Goal: Ask a question

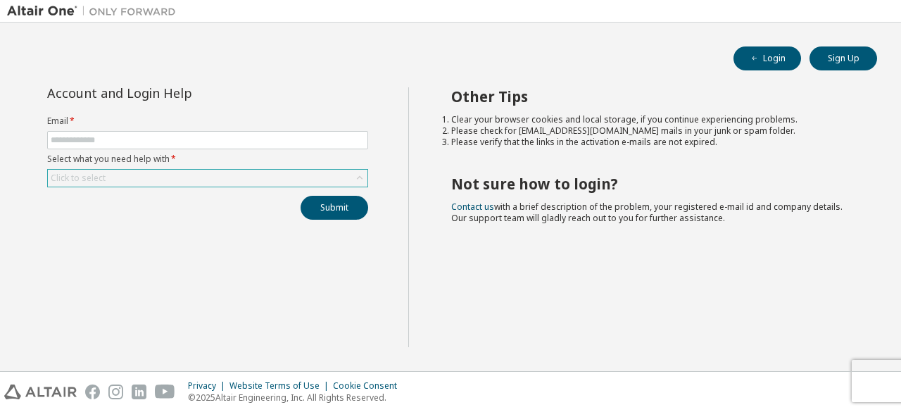
click at [355, 175] on icon at bounding box center [360, 178] width 14 height 14
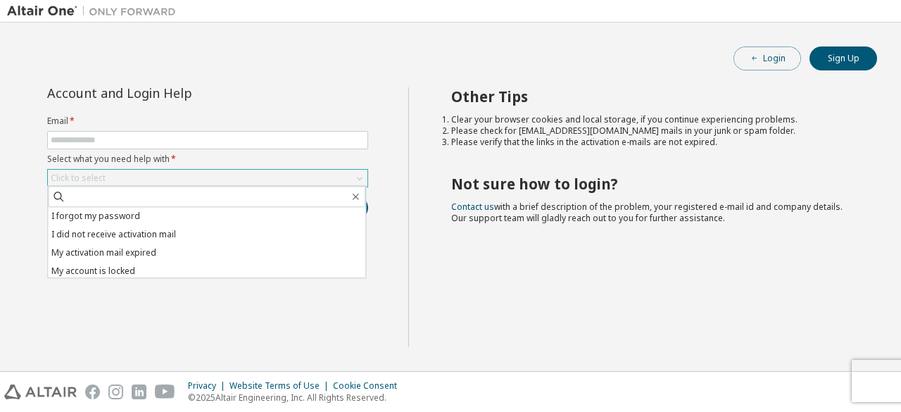
click at [750, 60] on icon "button" at bounding box center [754, 58] width 8 height 8
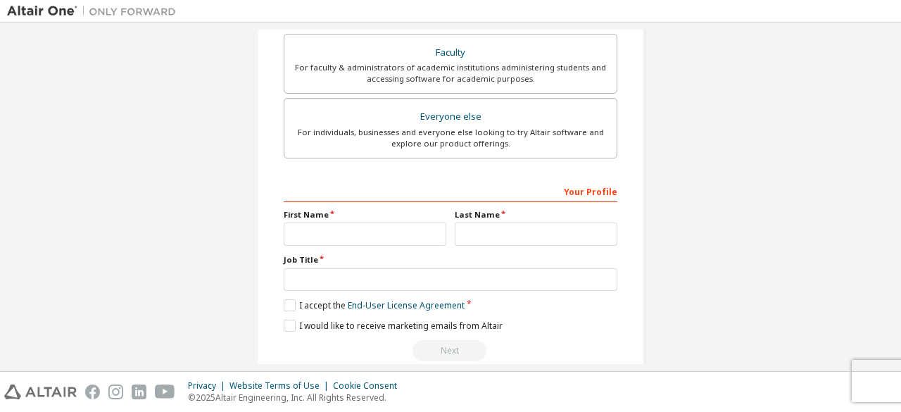
scroll to position [407, 0]
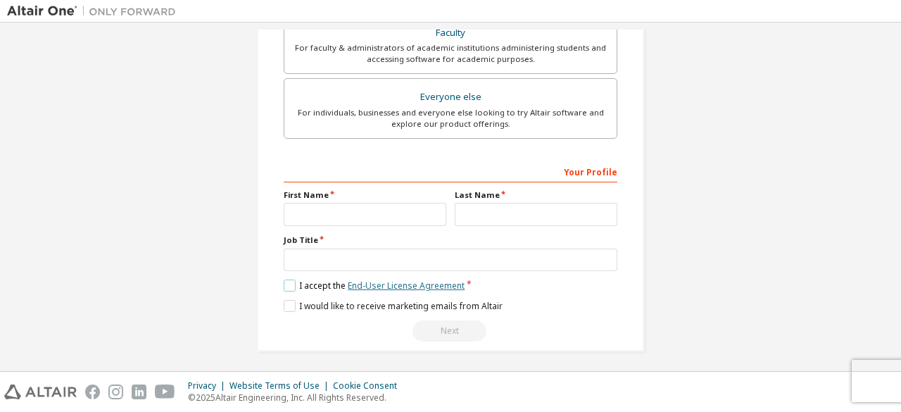
click at [374, 282] on link "End-User License Agreement" at bounding box center [406, 285] width 117 height 12
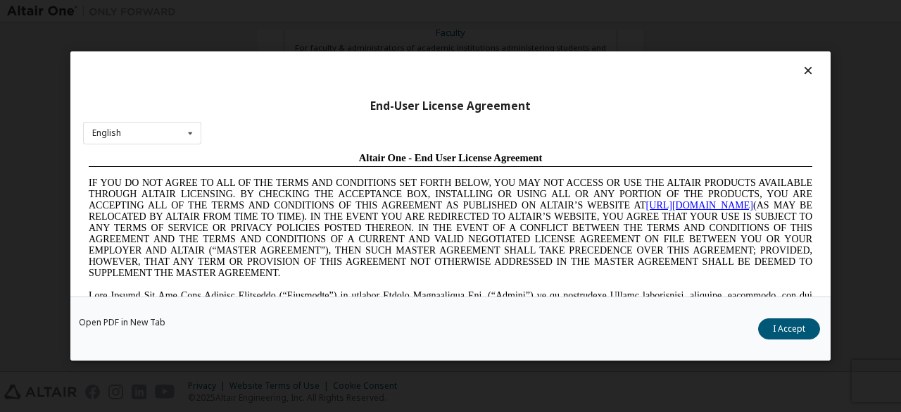
scroll to position [0, 0]
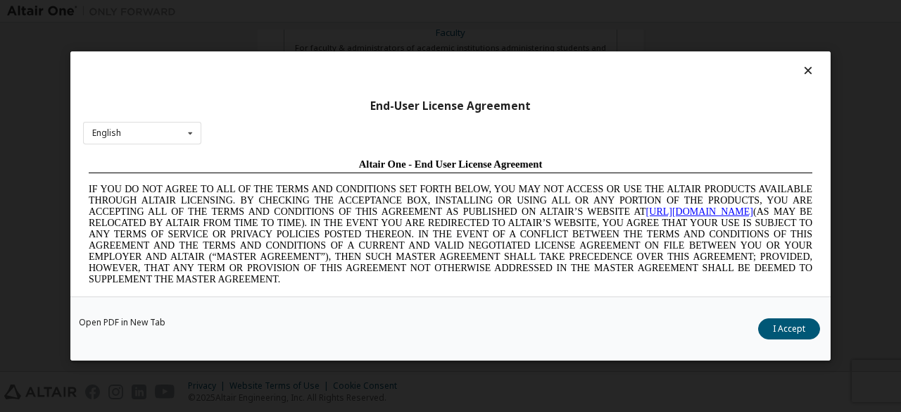
click at [704, 215] on link "https://altairone.com" at bounding box center [699, 211] width 107 height 11
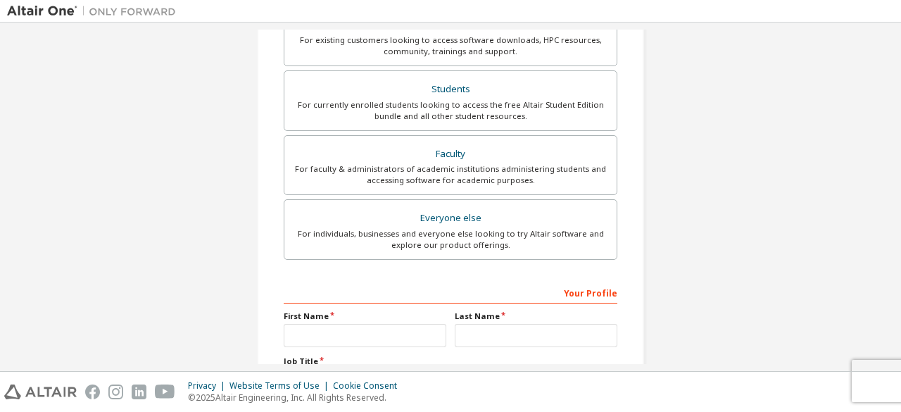
scroll to position [290, 0]
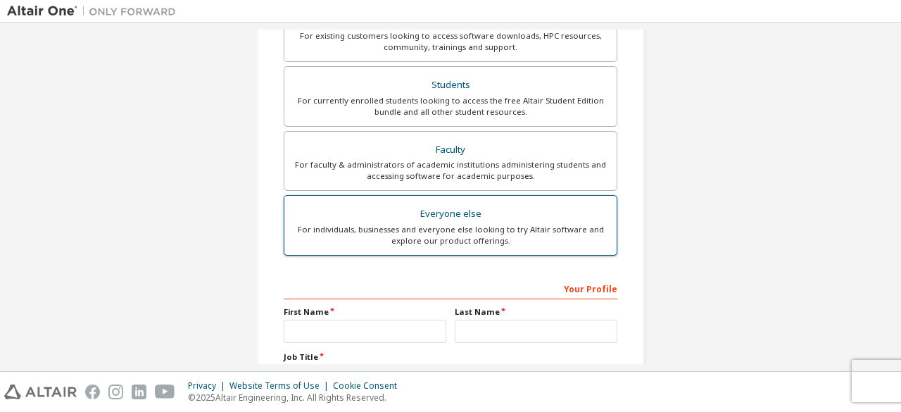
click at [410, 241] on div "For individuals, businesses and everyone else looking to try Altair software an…" at bounding box center [450, 235] width 315 height 23
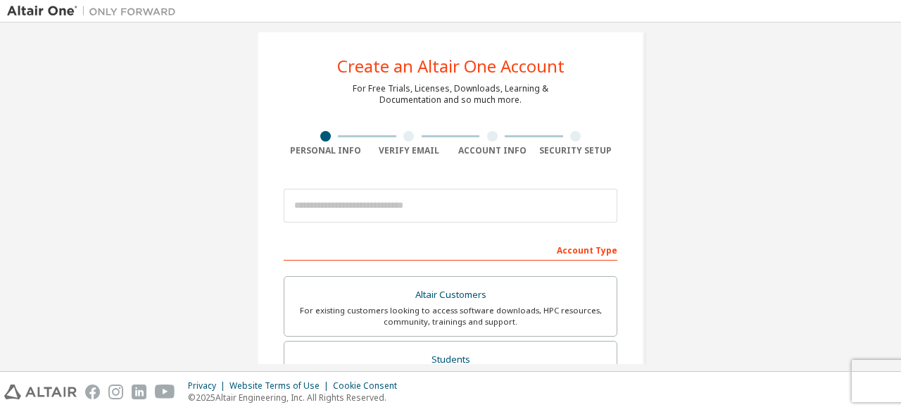
scroll to position [0, 0]
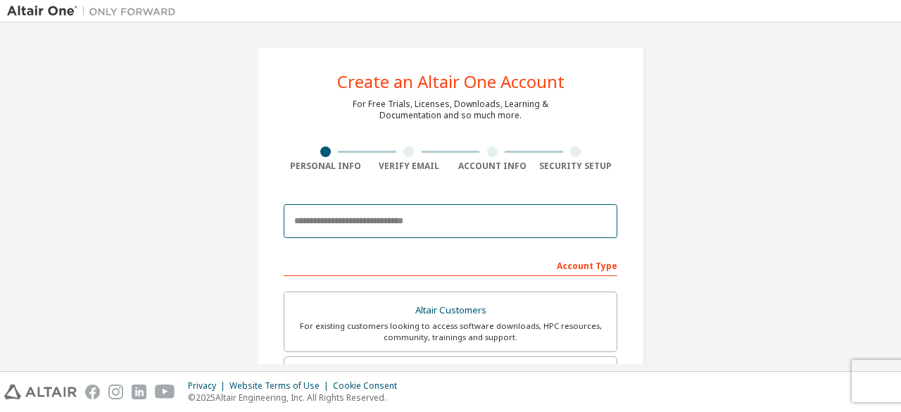
click at [377, 228] on input "email" at bounding box center [451, 221] width 334 height 34
type input "**********"
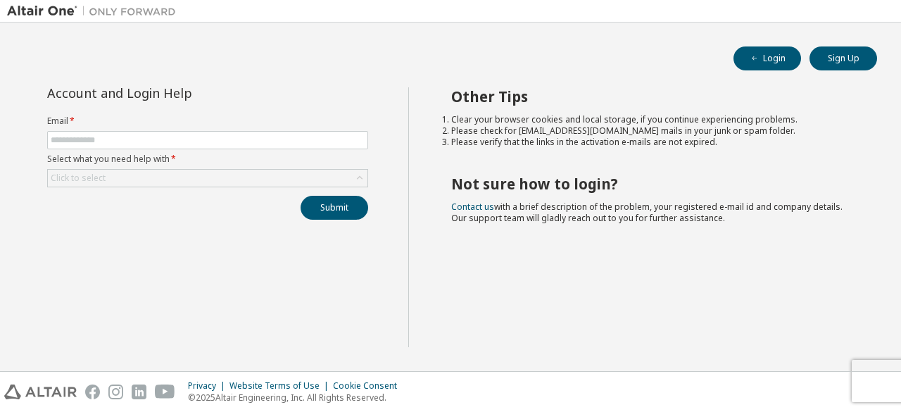
click at [136, 150] on form "Email * Select what you need help with * Click to select" at bounding box center [207, 151] width 321 height 72
click at [118, 141] on input "text" at bounding box center [208, 139] width 314 height 11
type input "**********"
click at [740, 56] on button "Login" at bounding box center [767, 58] width 68 height 24
click at [256, 139] on input "text" at bounding box center [208, 139] width 314 height 11
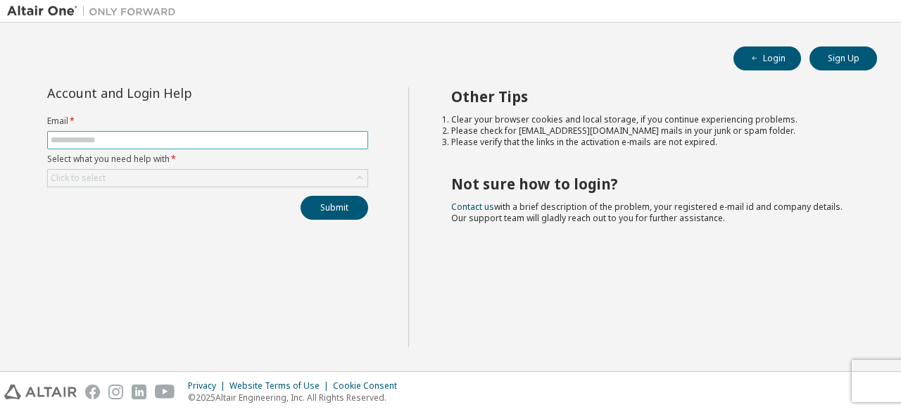
type input "**********"
click at [360, 178] on icon at bounding box center [360, 178] width 14 height 14
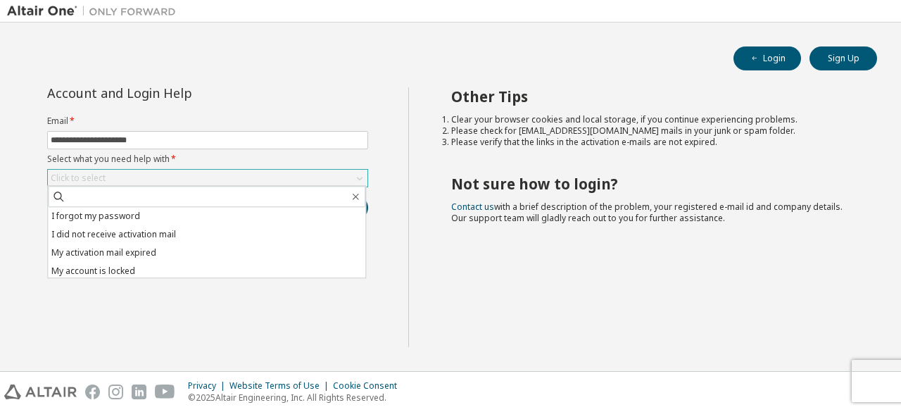
click at [360, 178] on icon at bounding box center [360, 179] width 6 height 4
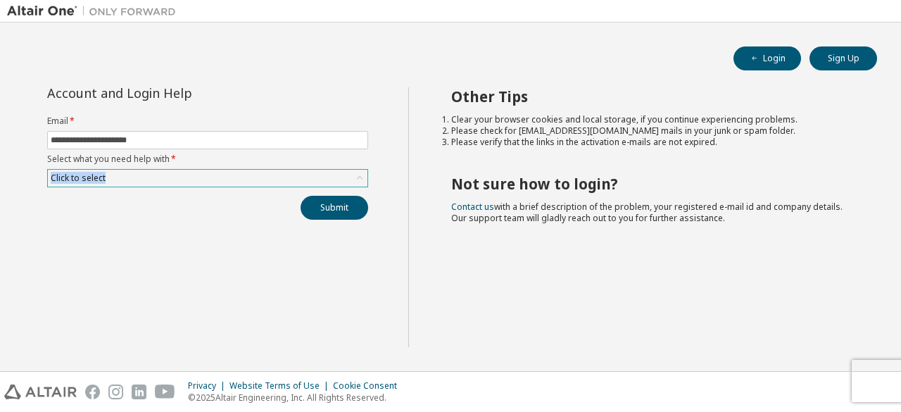
click at [360, 178] on icon at bounding box center [360, 178] width 14 height 14
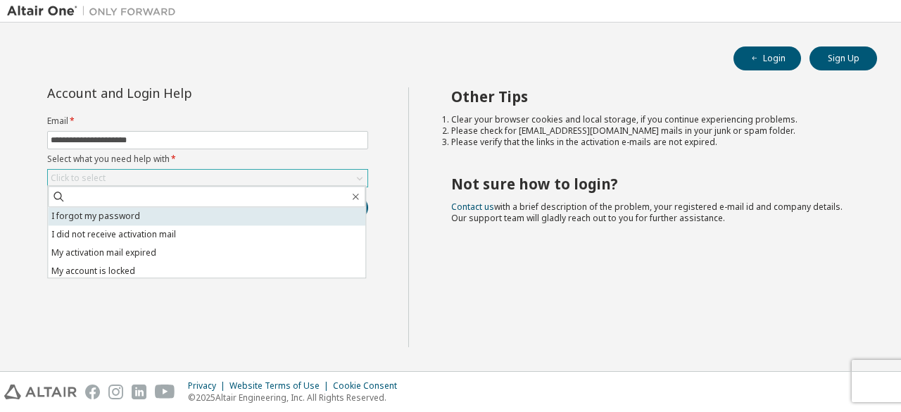
click at [296, 222] on li "I forgot my password" at bounding box center [206, 216] width 317 height 18
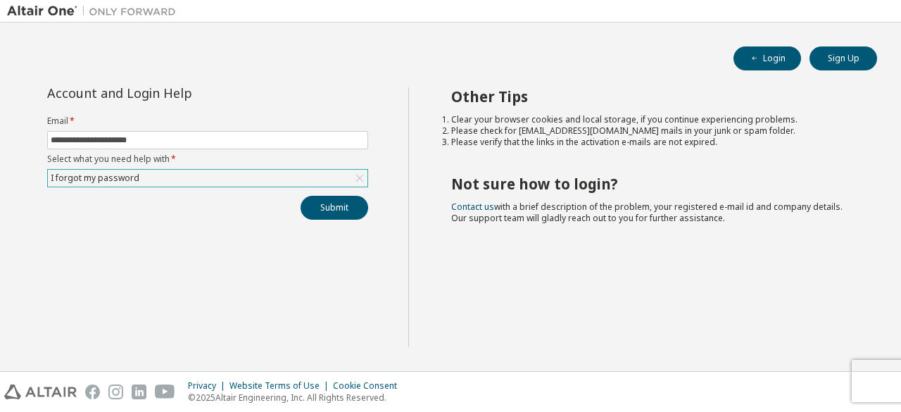
click at [305, 171] on div "I forgot my password" at bounding box center [208, 178] width 320 height 17
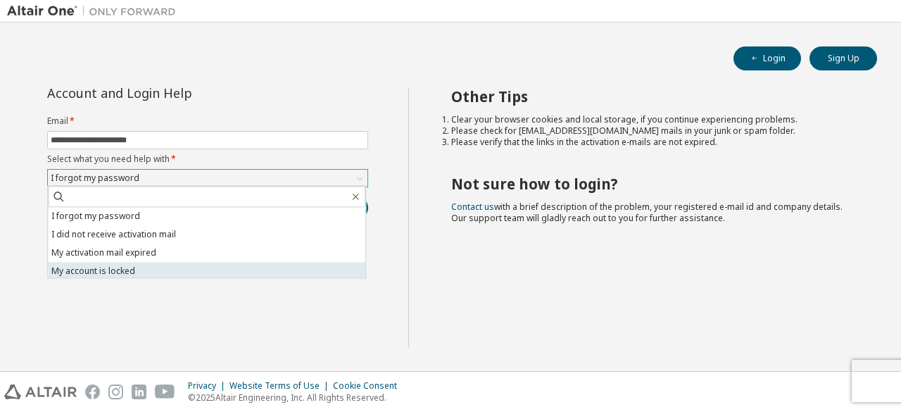
click at [111, 267] on li "My account is locked" at bounding box center [206, 271] width 317 height 18
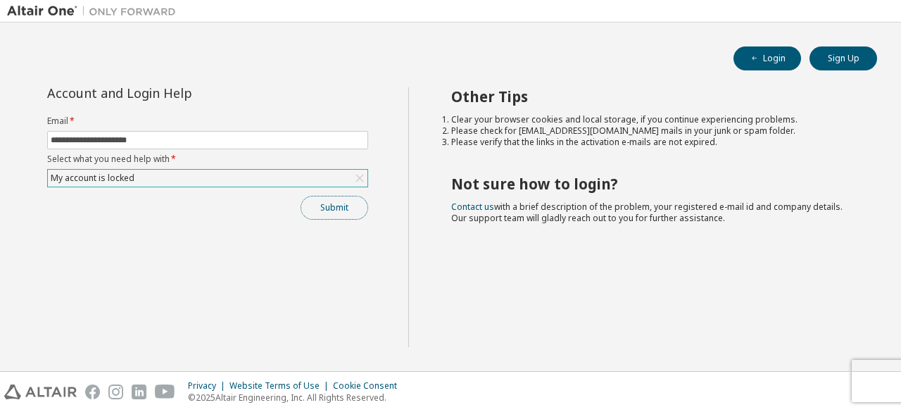
click at [314, 198] on button "Submit" at bounding box center [335, 208] width 68 height 24
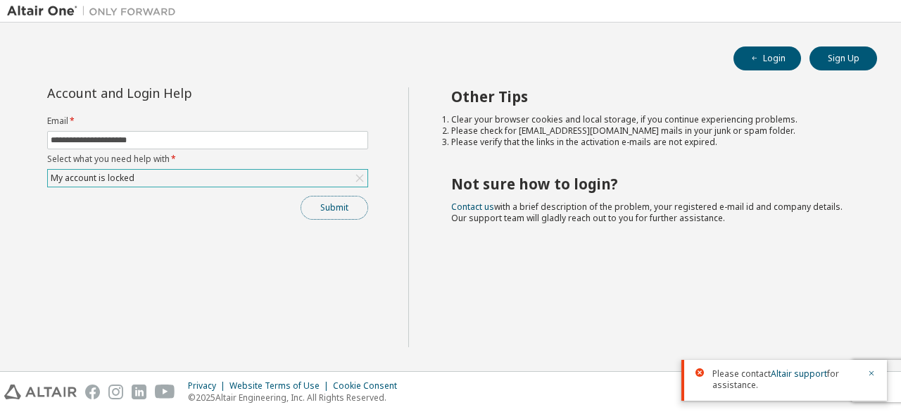
click at [336, 205] on button "Submit" at bounding box center [335, 208] width 68 height 24
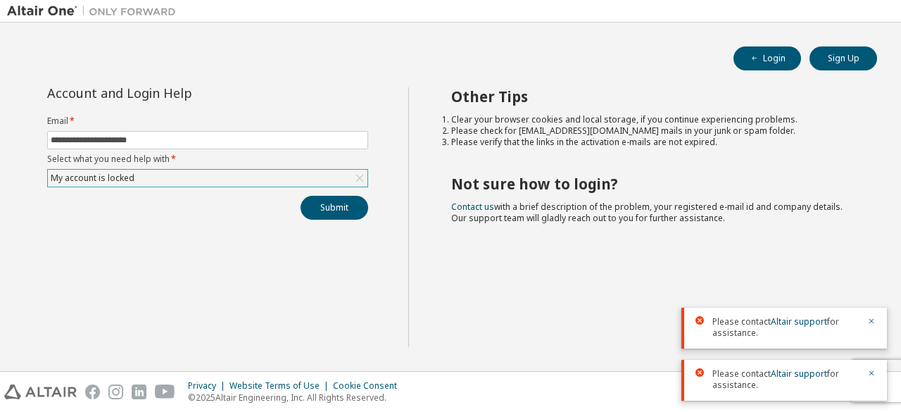
click at [863, 322] on div at bounding box center [867, 327] width 17 height 23
click at [871, 322] on icon "button" at bounding box center [871, 321] width 5 height 5
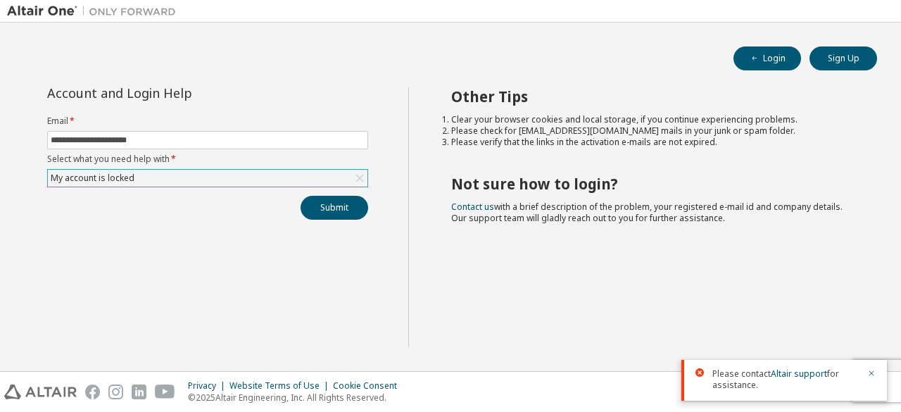
click at [780, 399] on div "Please contact Altair support for assistance." at bounding box center [784, 380] width 206 height 41
click at [762, 394] on div "Please contact Altair support for assistance." at bounding box center [784, 380] width 206 height 41
click at [871, 368] on button "button" at bounding box center [871, 374] width 8 height 13
